Goal: Information Seeking & Learning: Learn about a topic

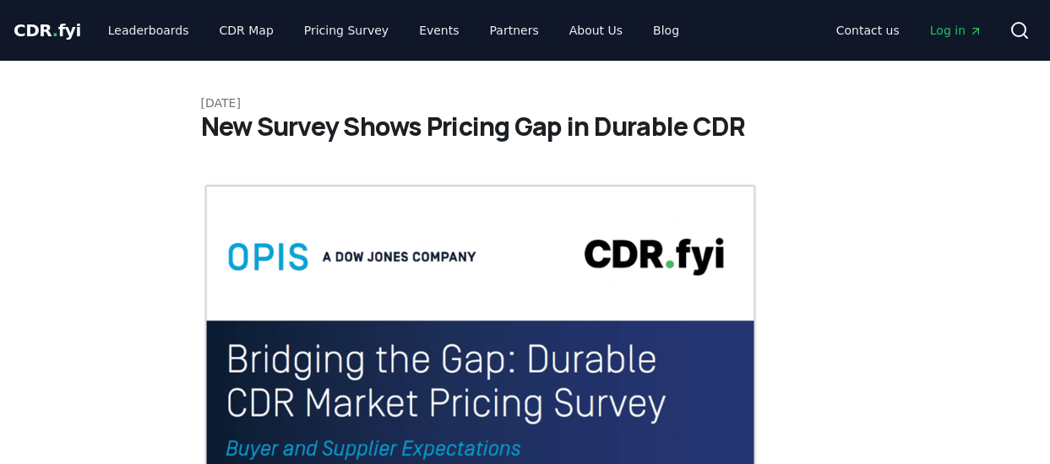
scroll to position [2724, 0]
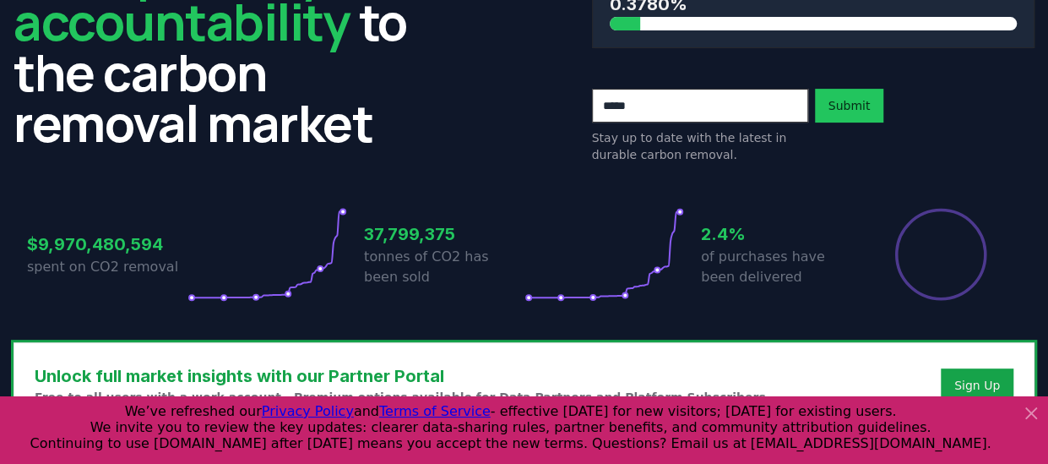
scroll to position [182, 0]
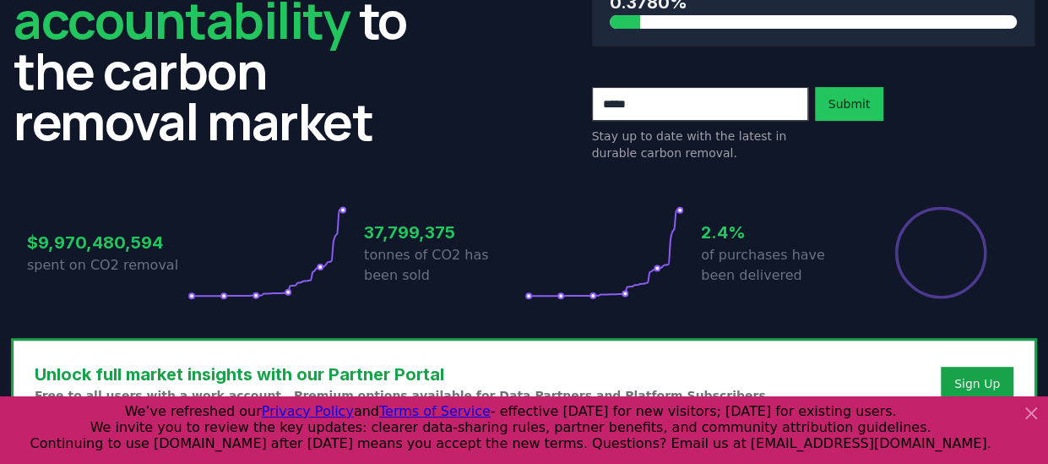
click at [1032, 410] on icon at bounding box center [1031, 413] width 10 height 10
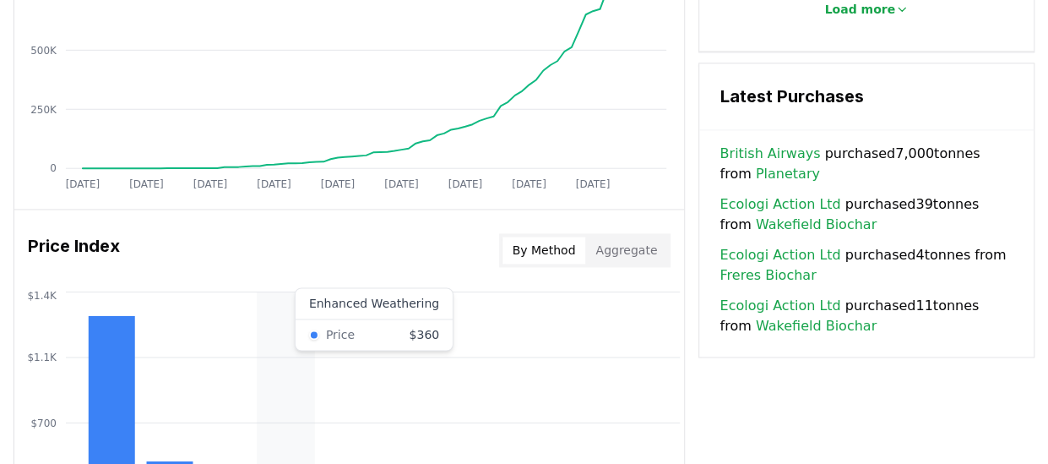
scroll to position [1198, 0]
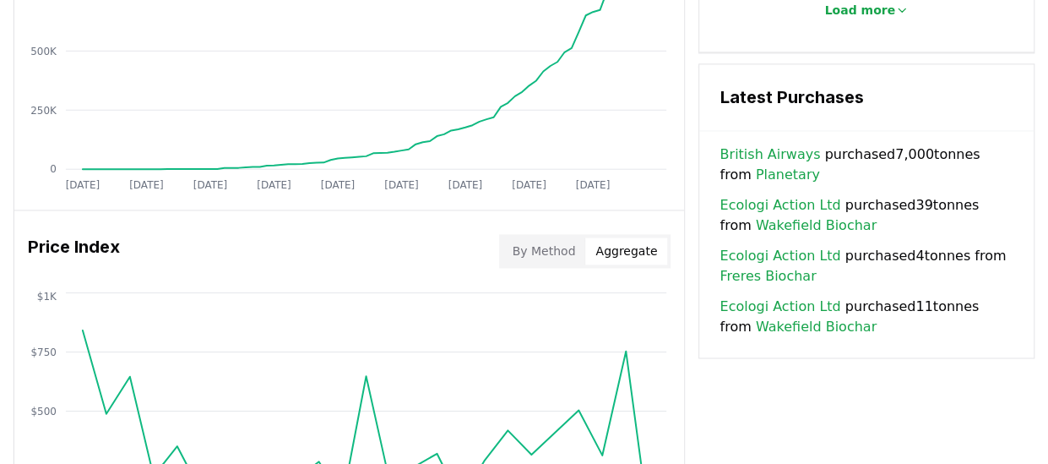
click at [612, 257] on button "Aggregate" at bounding box center [626, 250] width 82 height 27
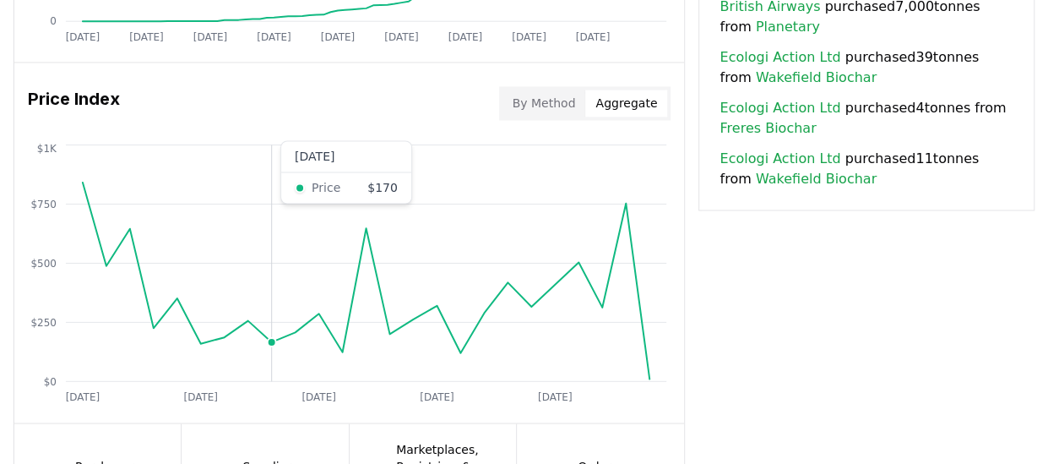
scroll to position [1339, 0]
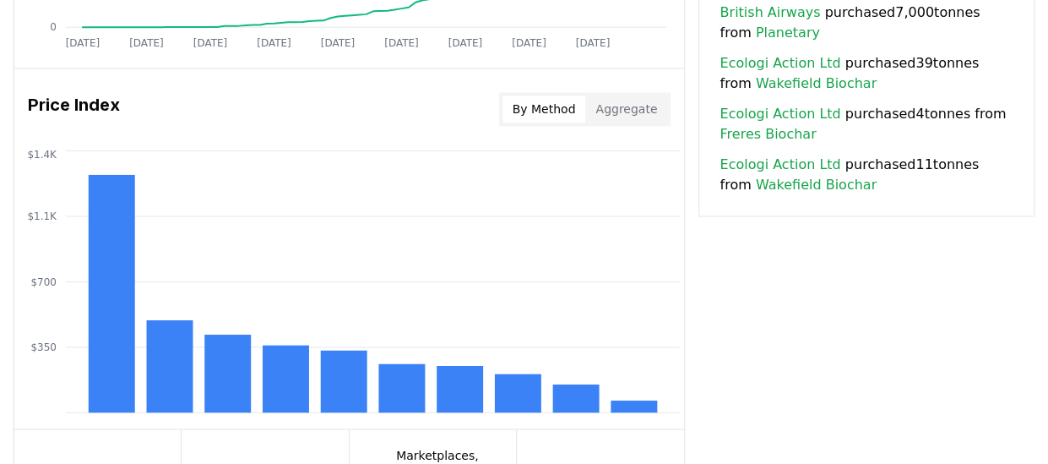
click at [528, 102] on button "By Method" at bounding box center [544, 108] width 84 height 27
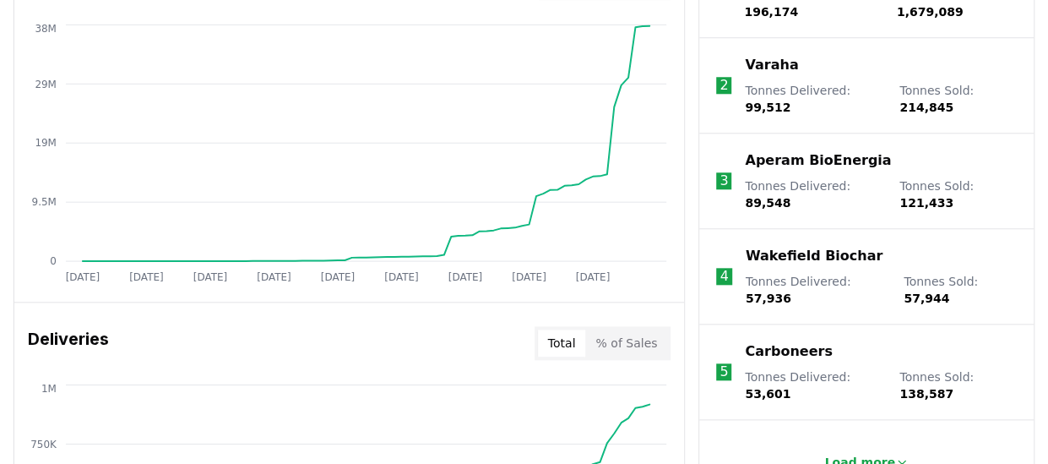
scroll to position [739, 0]
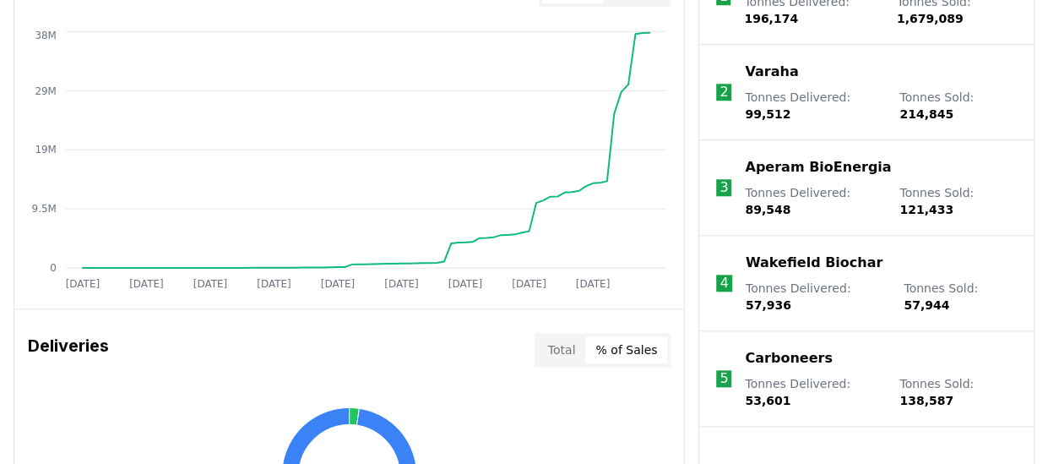
click at [644, 347] on button "% of Sales" at bounding box center [626, 349] width 82 height 27
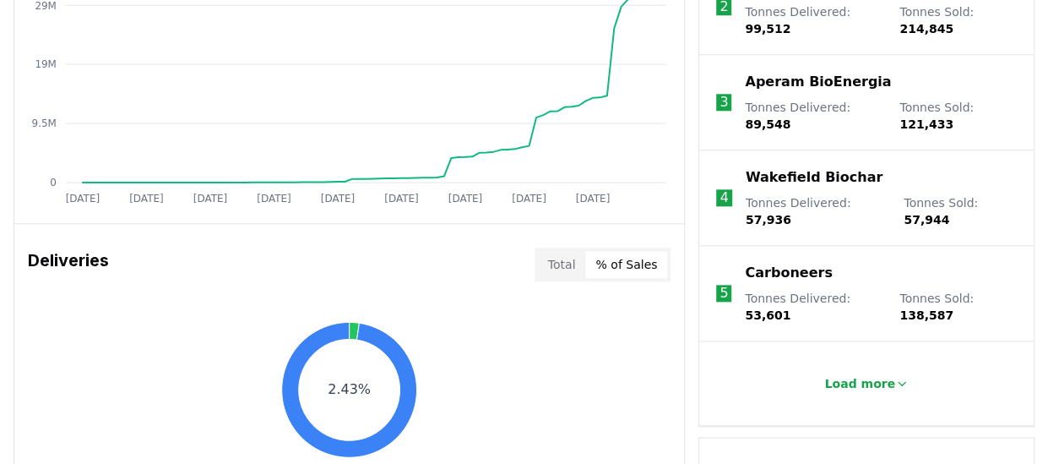
scroll to position [823, 0]
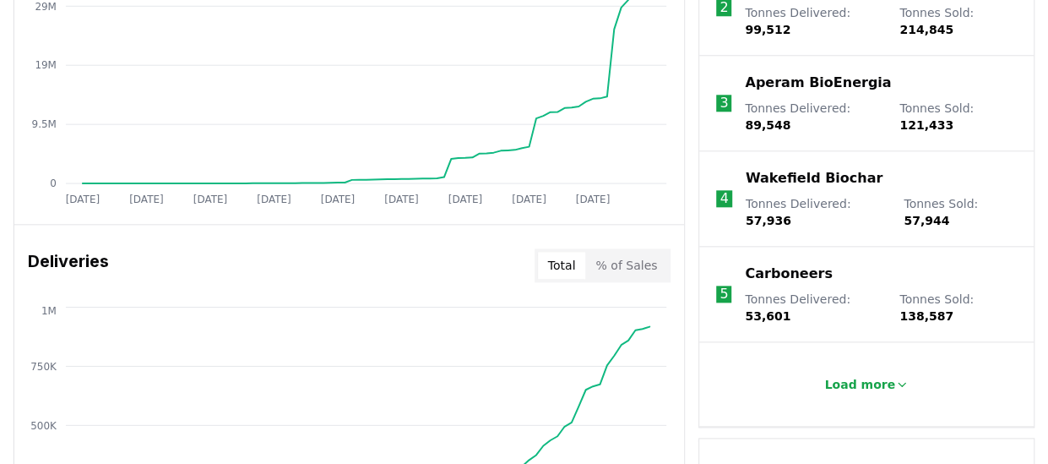
click at [576, 253] on button "Total" at bounding box center [562, 265] width 48 height 27
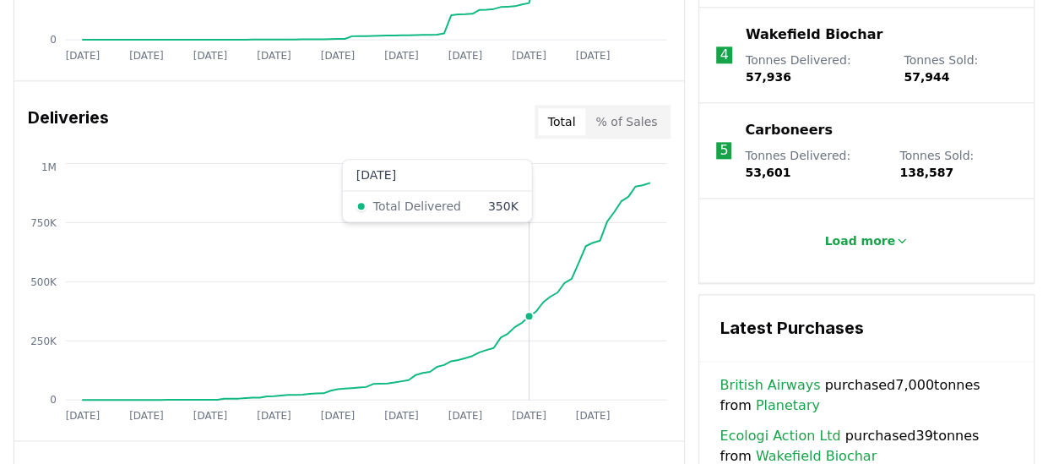
scroll to position [974, 0]
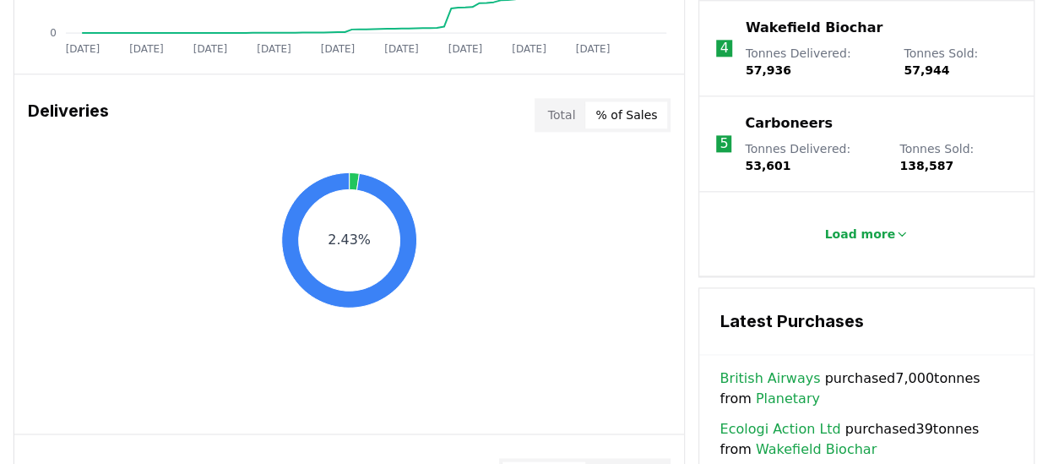
click at [634, 113] on button "% of Sales" at bounding box center [626, 114] width 82 height 27
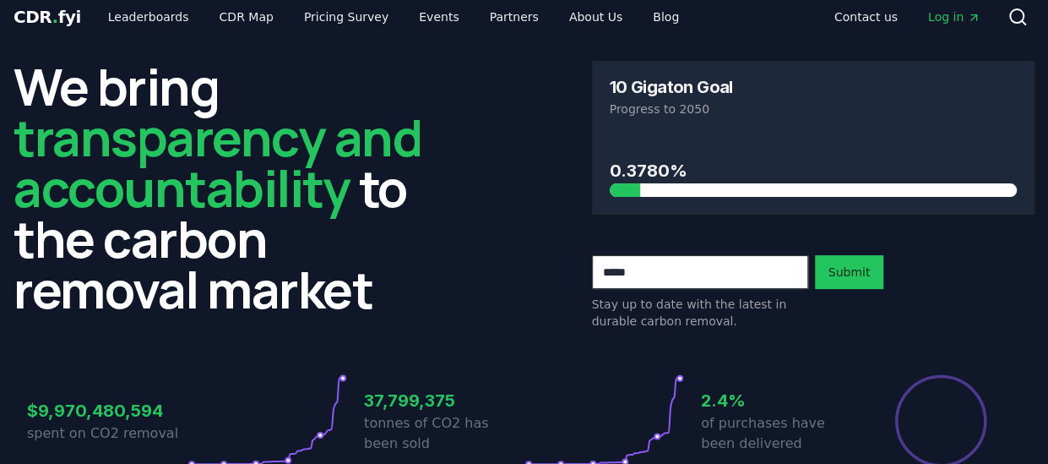
scroll to position [0, 0]
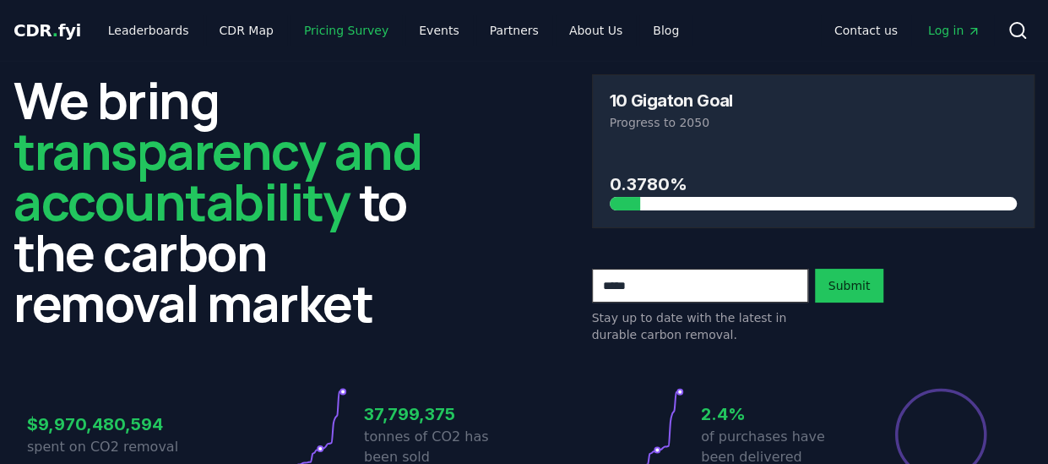
click at [336, 21] on link "Pricing Survey" at bounding box center [346, 30] width 111 height 30
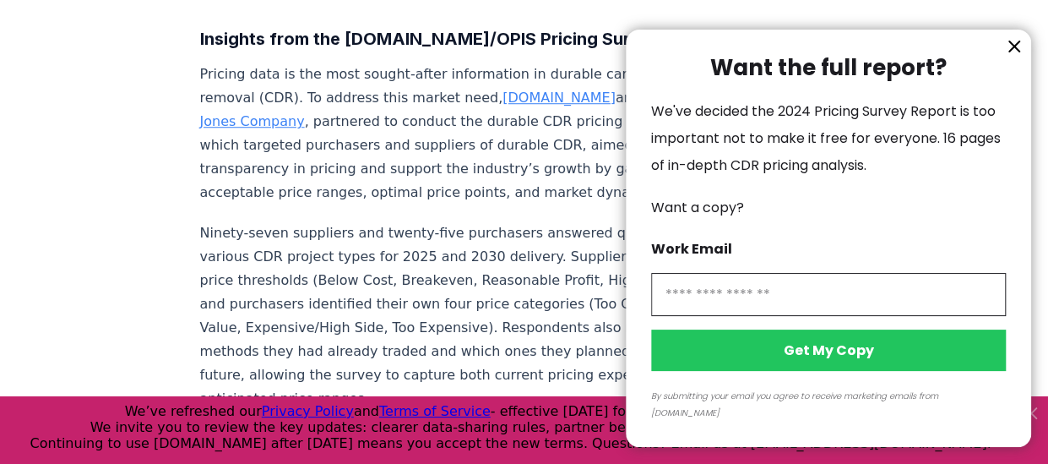
scroll to position [614, 0]
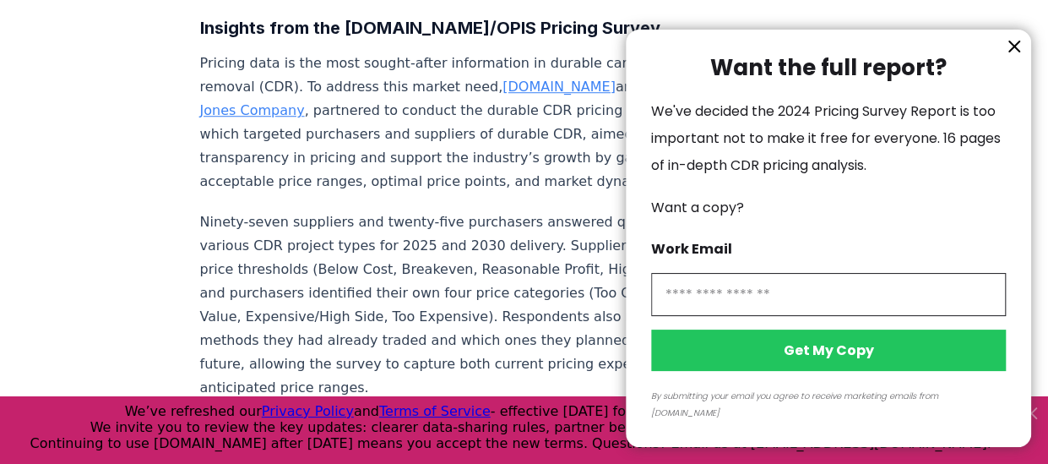
click at [1010, 57] on icon "information" at bounding box center [1014, 46] width 20 height 20
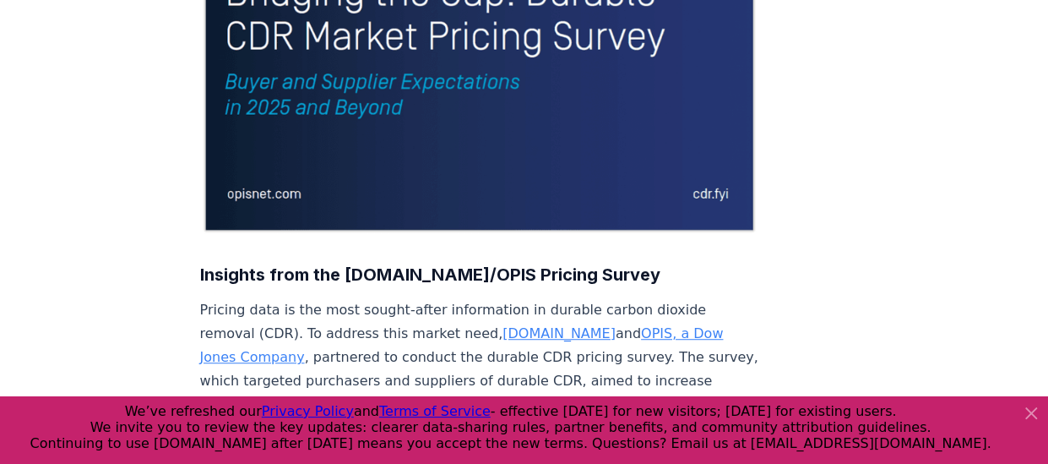
scroll to position [320, 0]
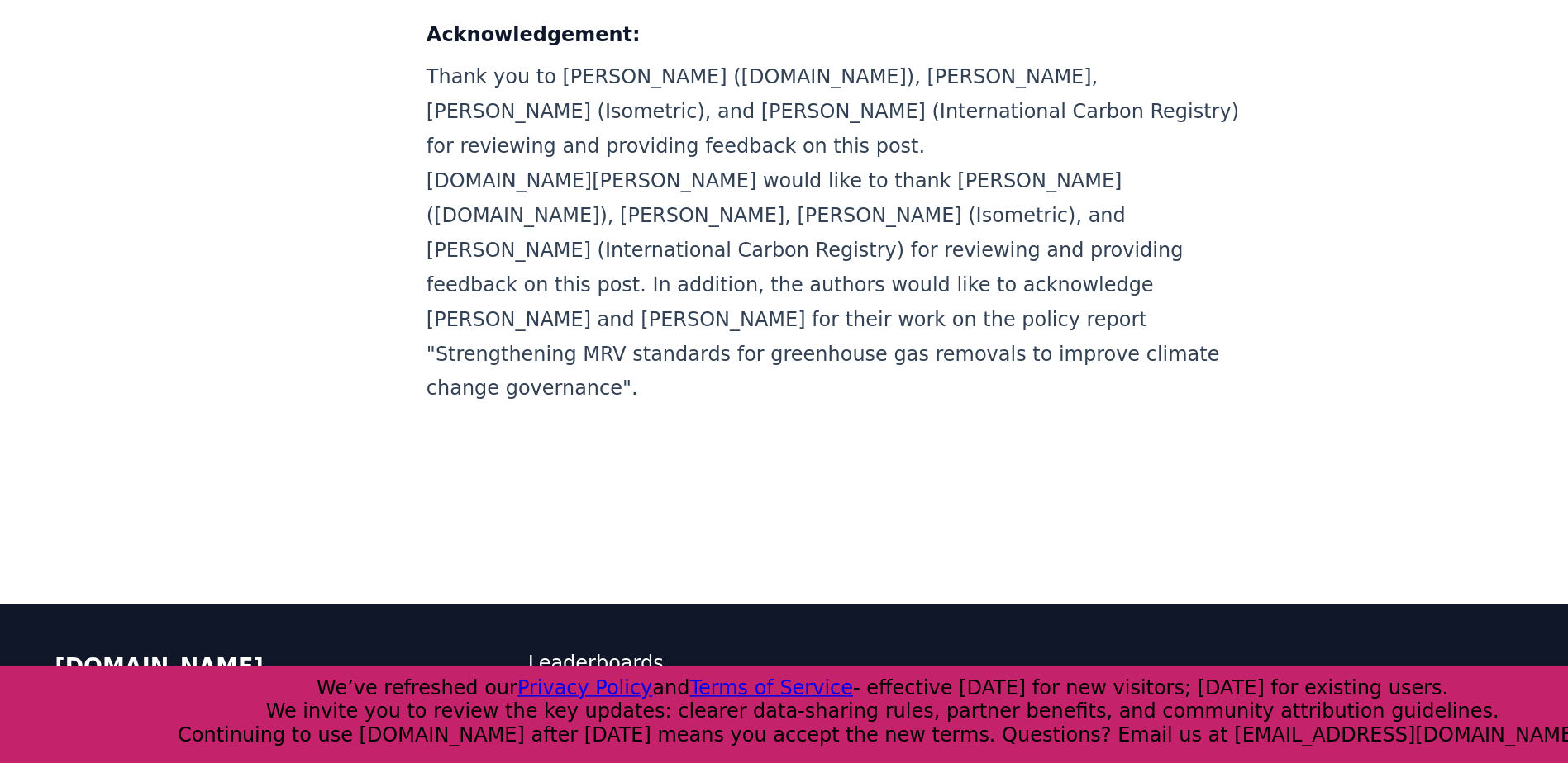
scroll to position [5242, 0]
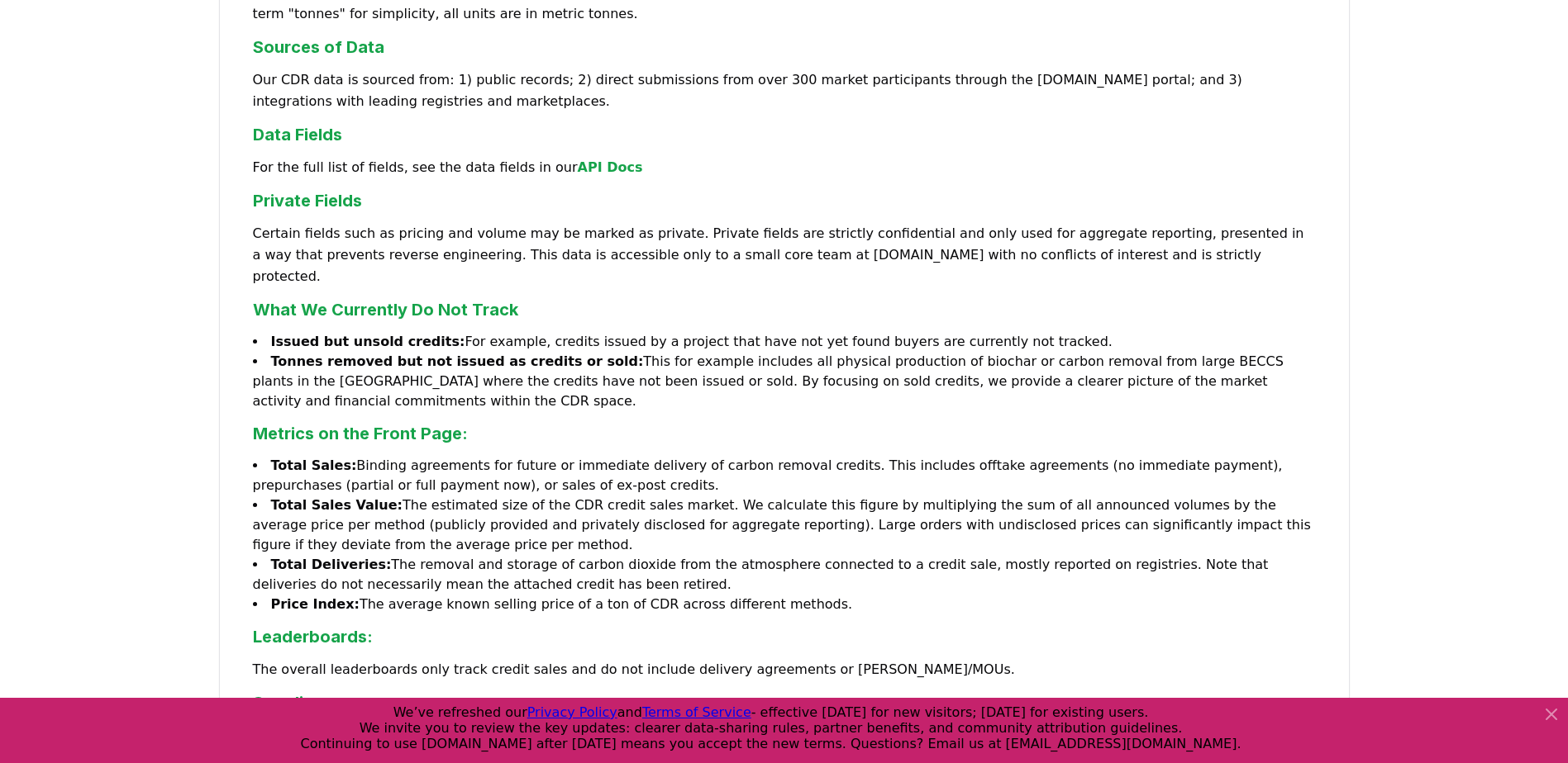
scroll to position [264, 0]
drag, startPoint x: 641, startPoint y: 315, endPoint x: 588, endPoint y: 240, distance: 91.8
click at [588, 240] on p "Certain fields such as pricing and volume may be marked as private. Private fie…" at bounding box center [784, 256] width 1063 height 65
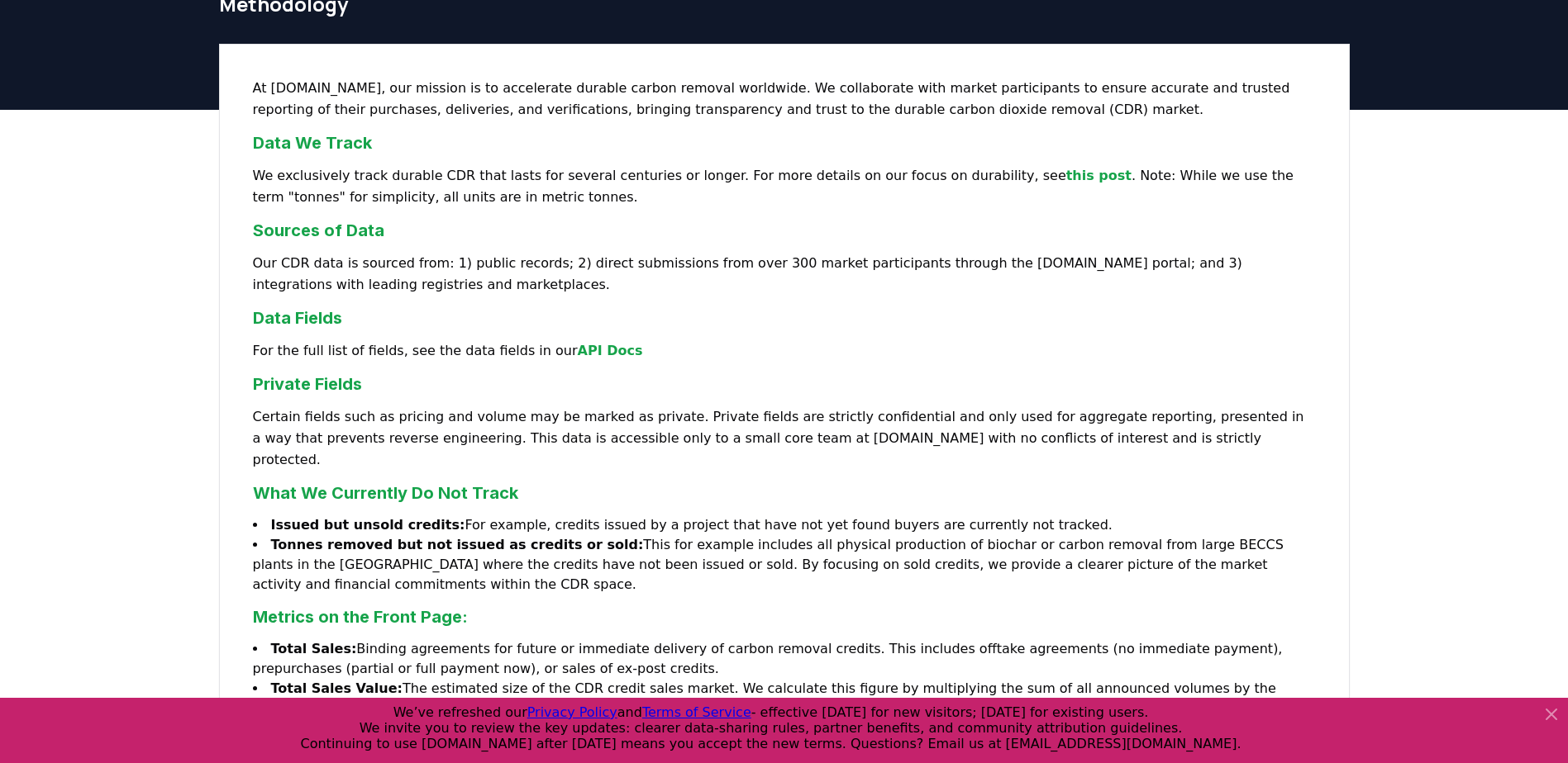
scroll to position [81, 0]
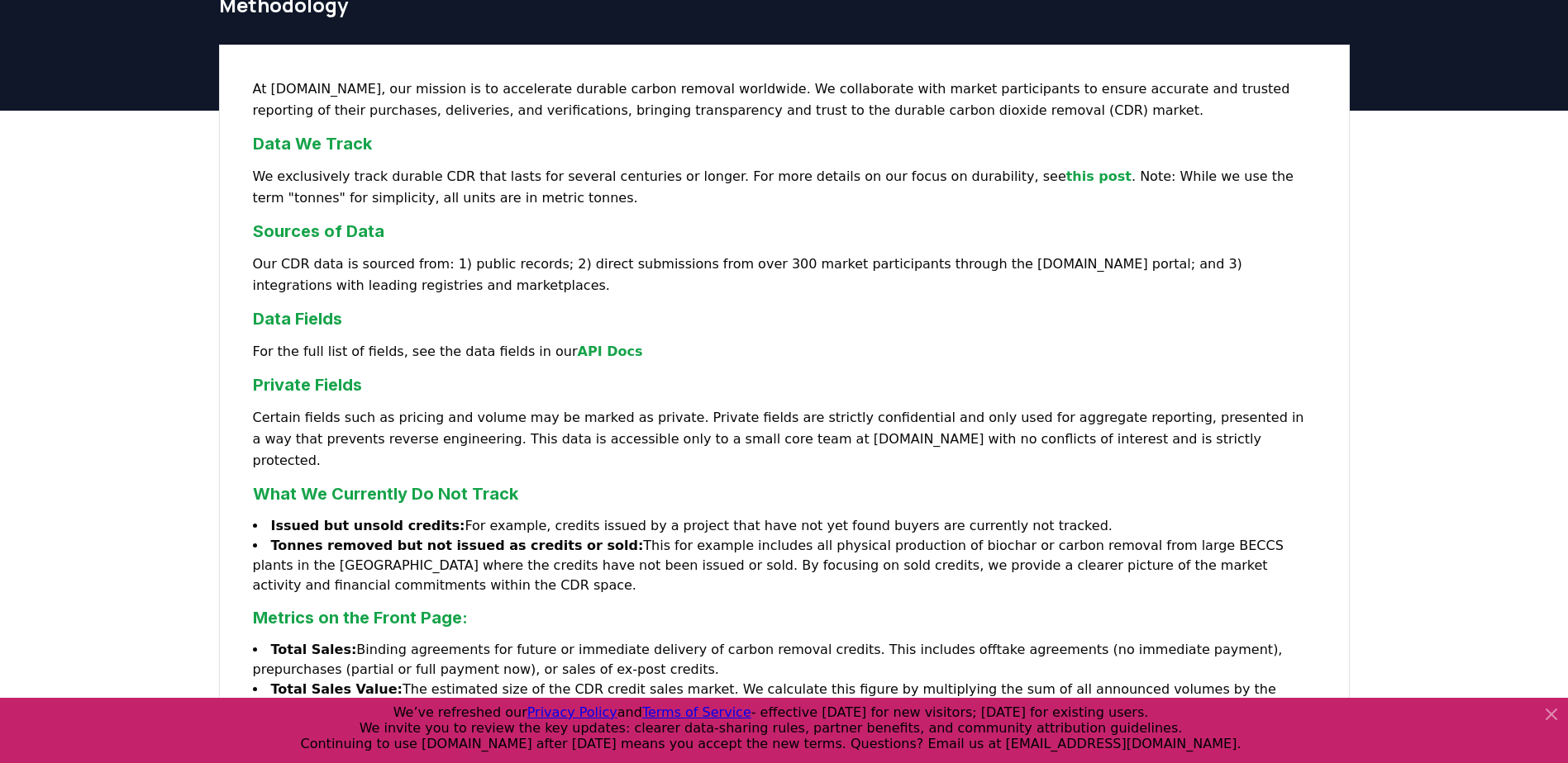
click at [1066, 175] on link "this post" at bounding box center [1098, 176] width 66 height 16
